Goal: Complete application form

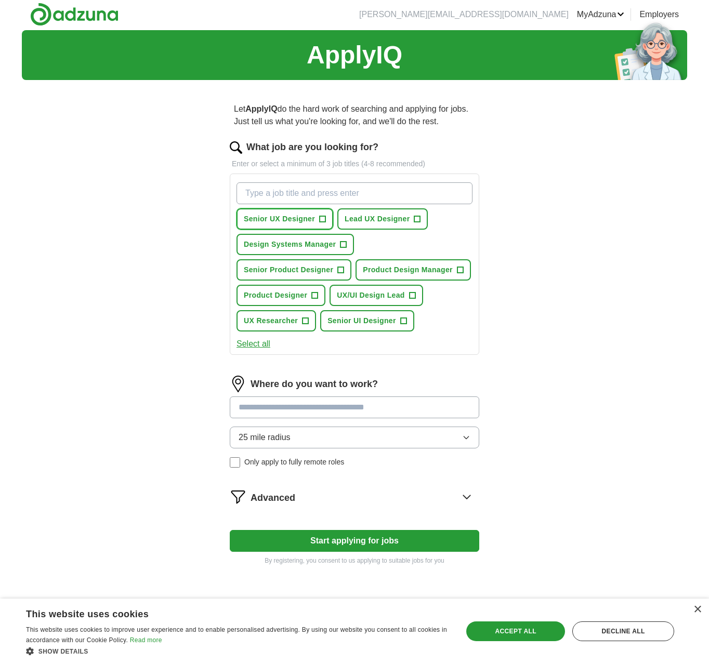
click at [282, 220] on span "Senior UX Designer" at bounding box center [279, 219] width 71 height 11
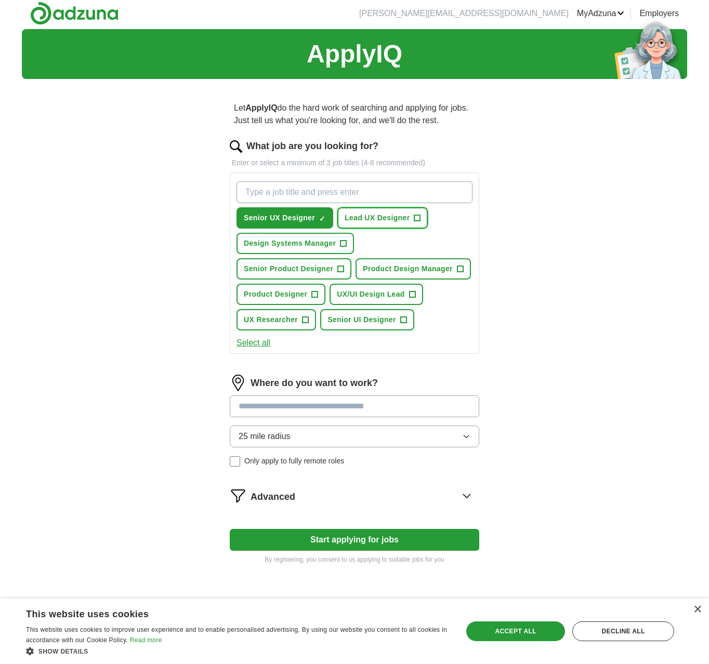
click at [359, 219] on span "Lead UX Designer" at bounding box center [377, 218] width 65 height 11
click at [292, 245] on span "Design Systems Manager" at bounding box center [290, 243] width 92 height 11
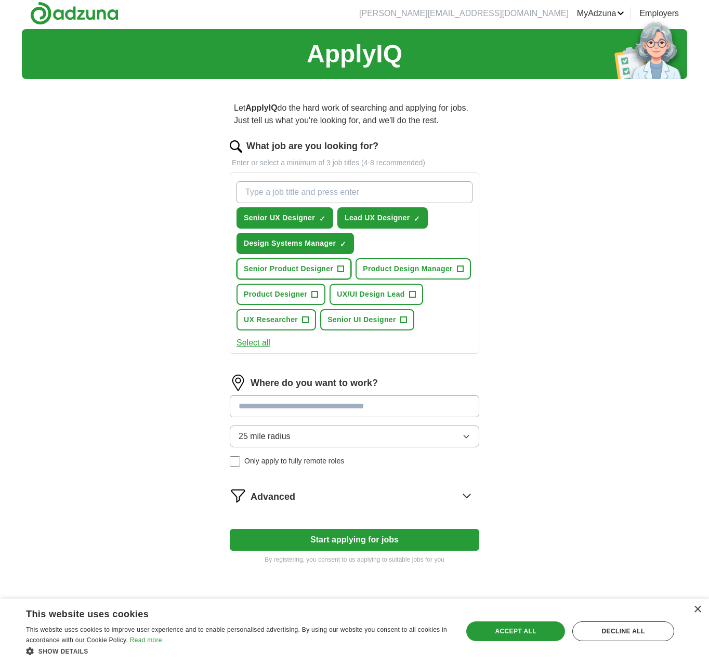
click at [291, 262] on button "Senior Product Designer +" at bounding box center [294, 268] width 115 height 21
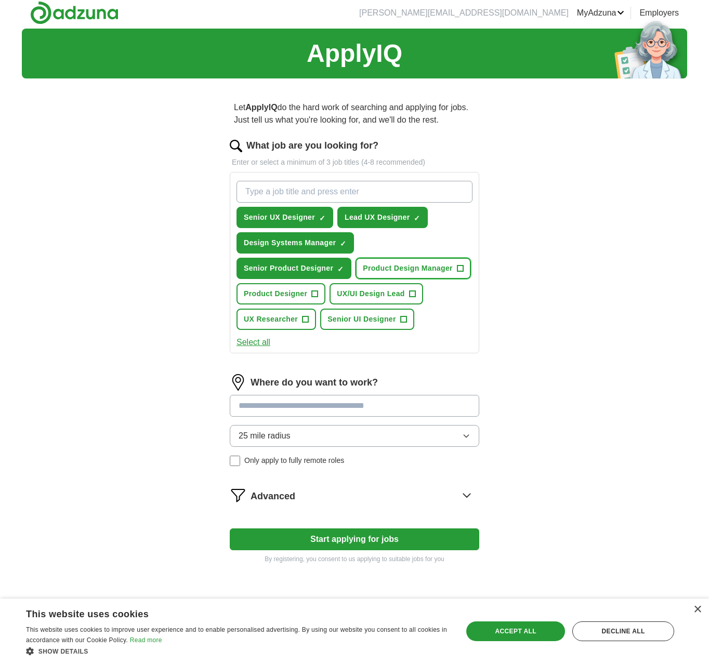
click at [392, 270] on span "Product Design Manager" at bounding box center [408, 268] width 90 height 11
drag, startPoint x: 281, startPoint y: 298, endPoint x: 367, endPoint y: 305, distance: 85.6
click at [281, 297] on span "Product Designer" at bounding box center [275, 294] width 63 height 11
click at [369, 305] on div "Senior UX Designer ✓ × Lead UX Designer ✓ × Design Systems Manager ✓ × Senior P…" at bounding box center [354, 256] width 240 height 158
click at [283, 317] on span "UX Researcher" at bounding box center [271, 319] width 54 height 11
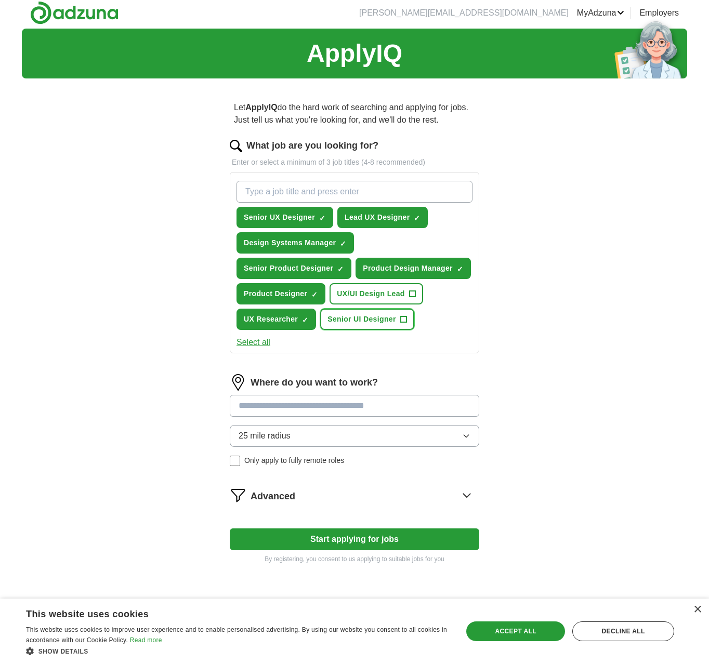
click at [356, 324] on span "Senior UI Designer" at bounding box center [362, 319] width 69 height 11
click at [363, 294] on span "UX/UI Design Lead" at bounding box center [371, 294] width 68 height 11
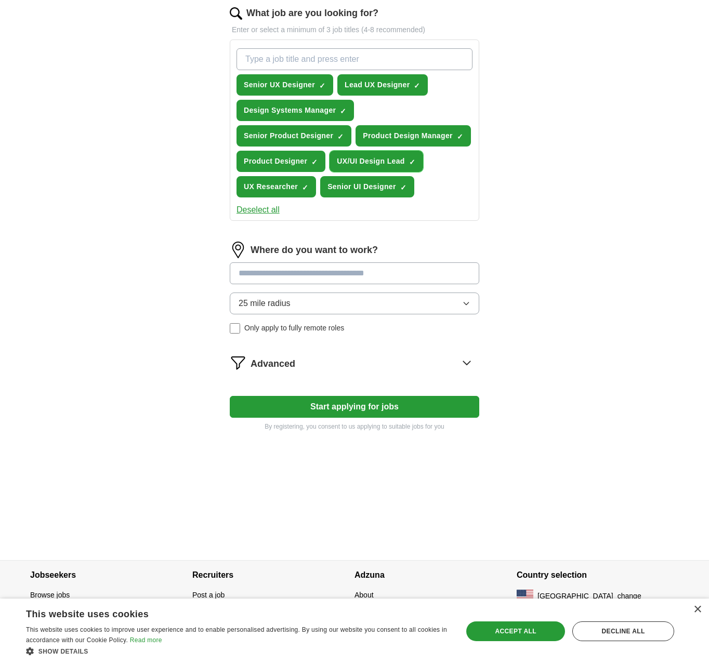
scroll to position [137, 0]
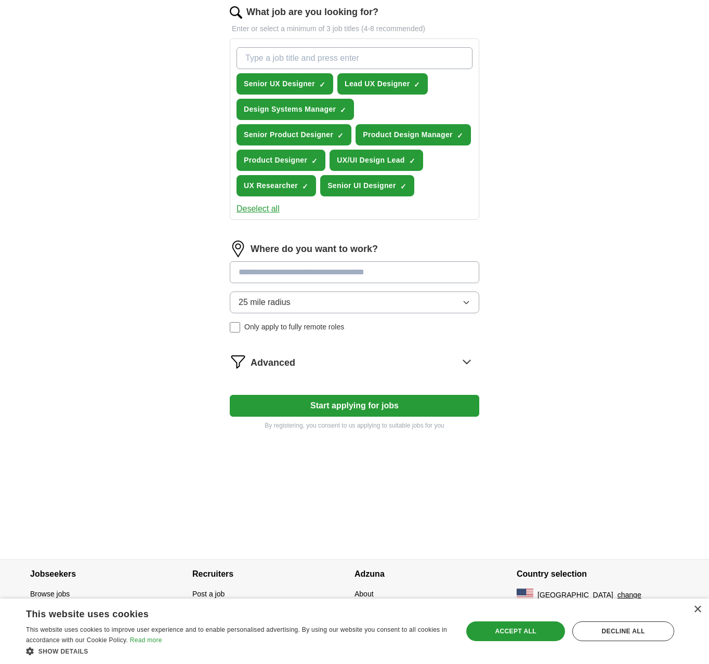
click at [334, 276] on input at bounding box center [355, 273] width 250 height 22
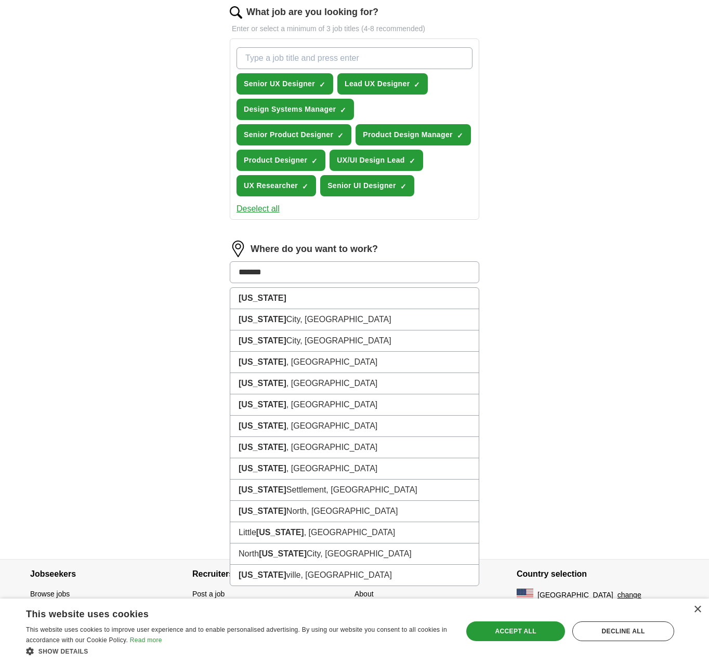
type input "*"
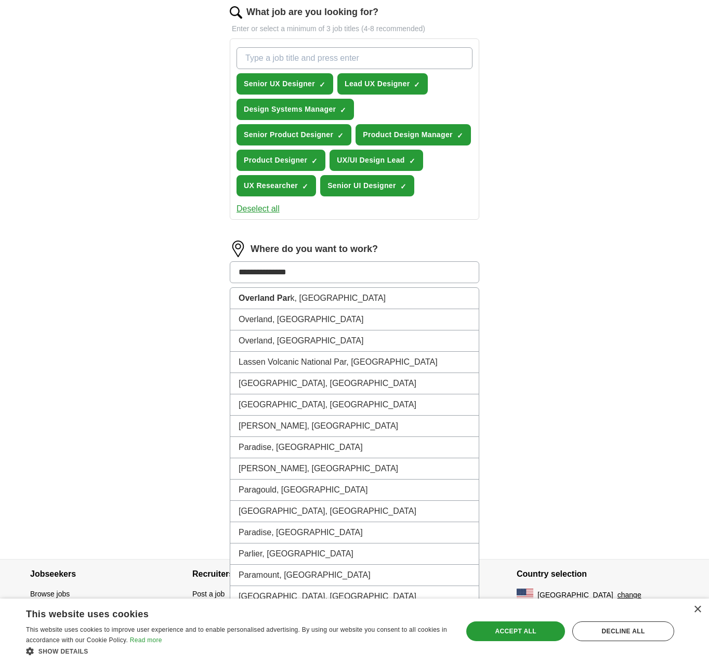
type input "**********"
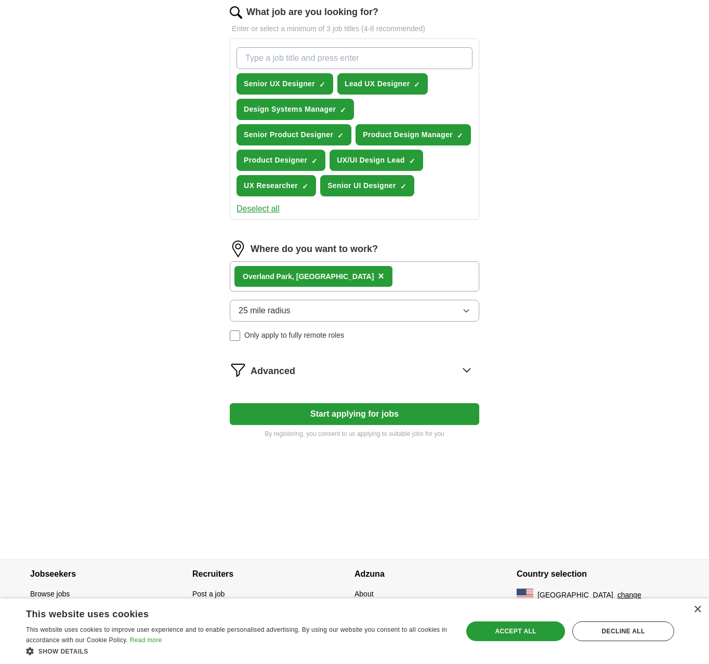
click at [329, 305] on button "25 mile radius" at bounding box center [355, 311] width 250 height 22
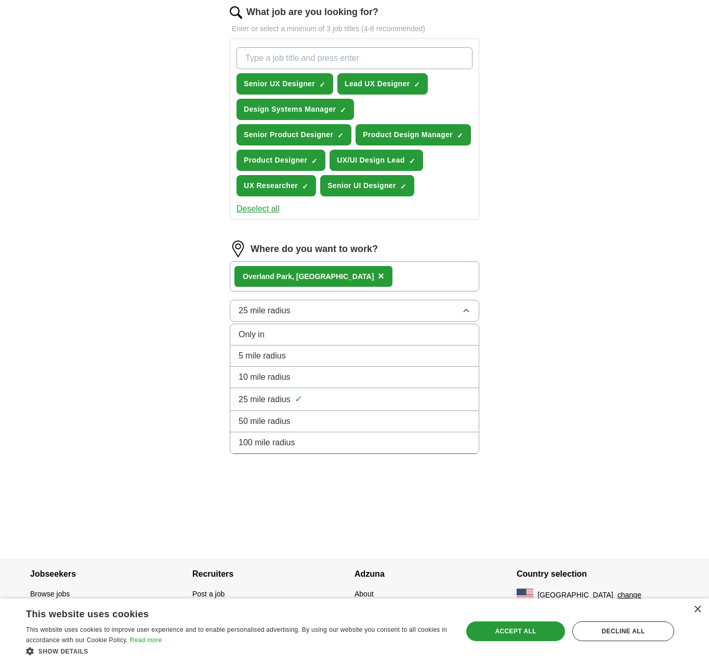
click at [330, 417] on div "50 mile radius" at bounding box center [355, 421] width 232 height 12
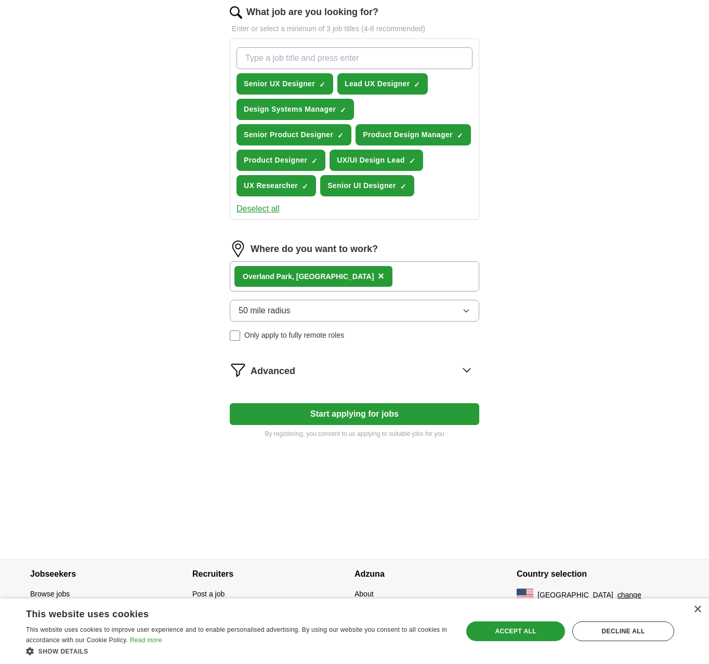
click at [330, 415] on button "Start applying for jobs" at bounding box center [355, 414] width 250 height 22
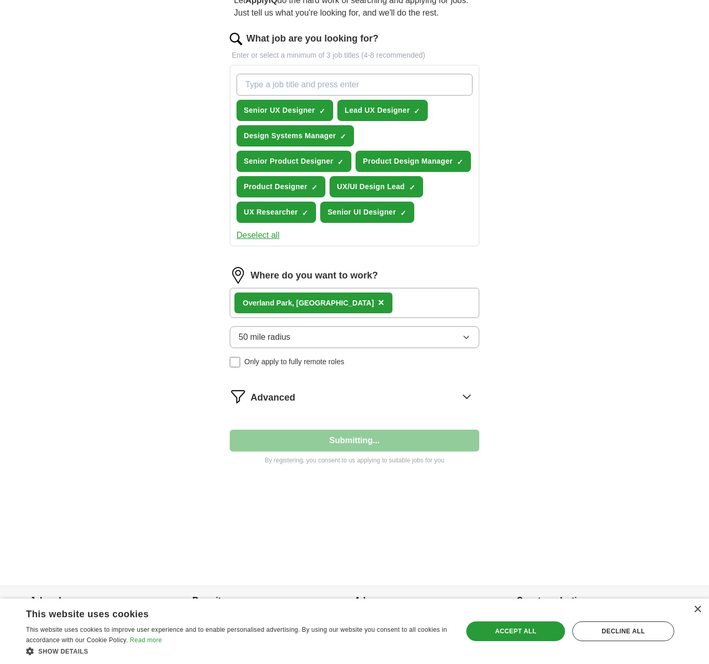
select select "**"
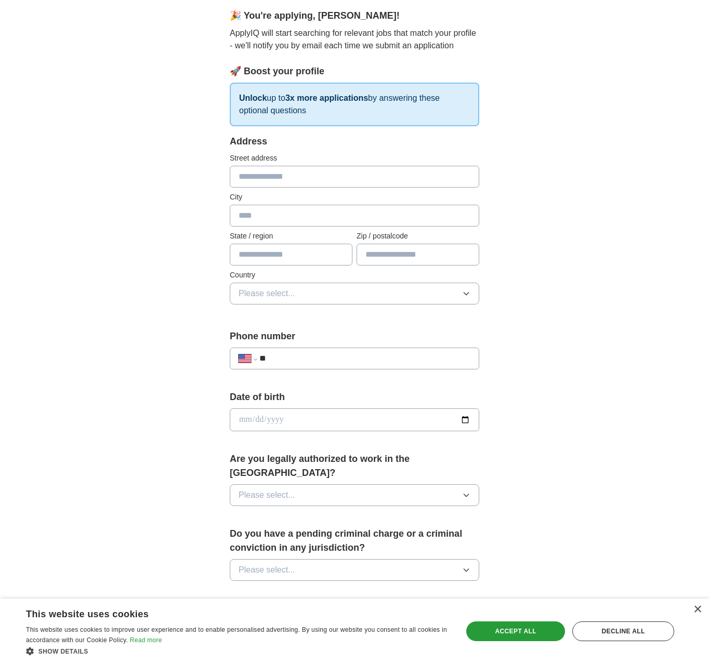
scroll to position [0, 0]
